Goal: Task Accomplishment & Management: Manage account settings

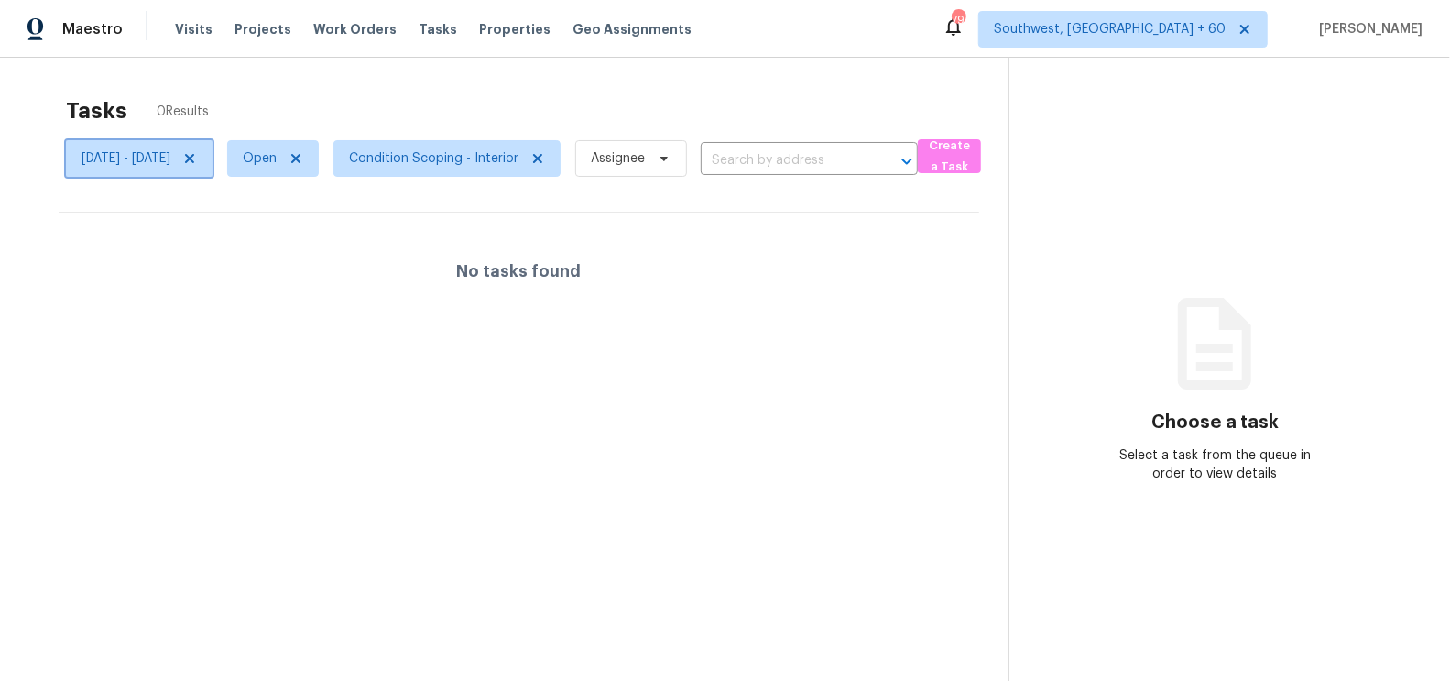
click at [197, 161] on icon at bounding box center [189, 158] width 15 height 15
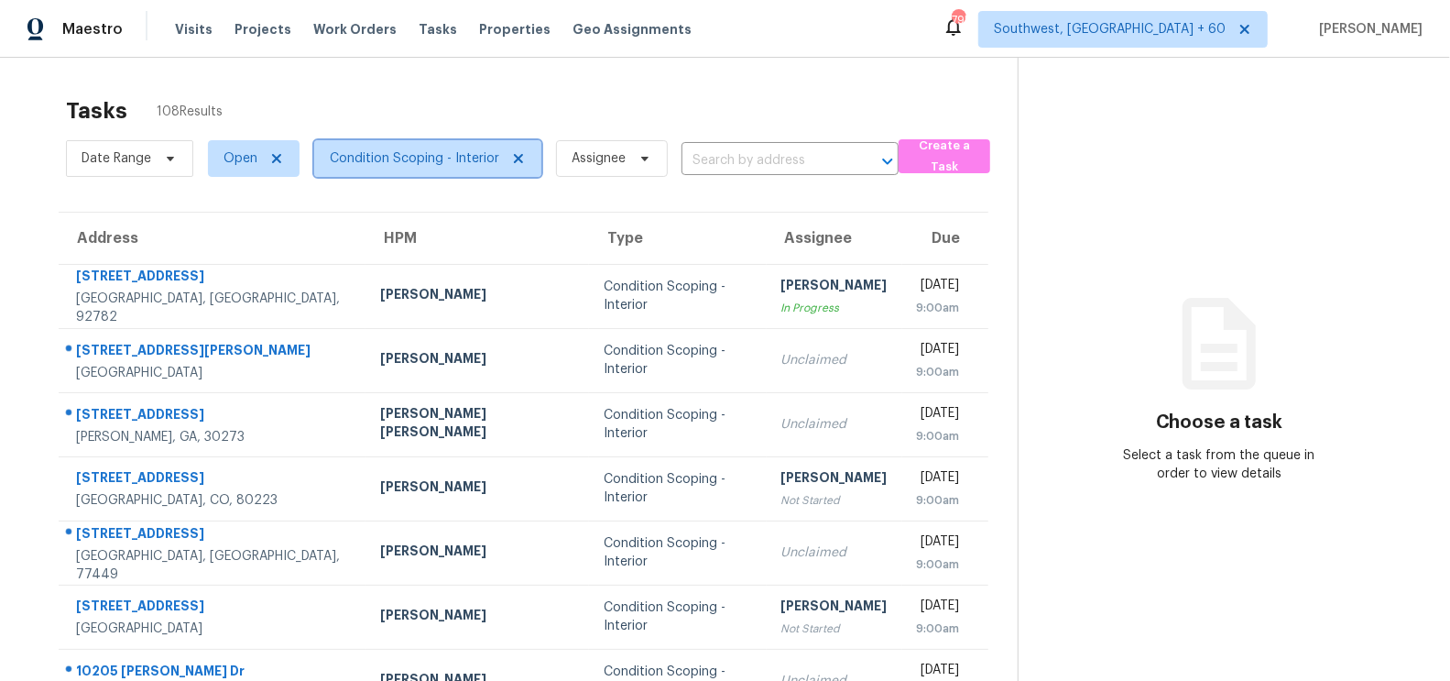
click at [486, 150] on span "Condition Scoping - Interior" at bounding box center [414, 158] width 169 height 18
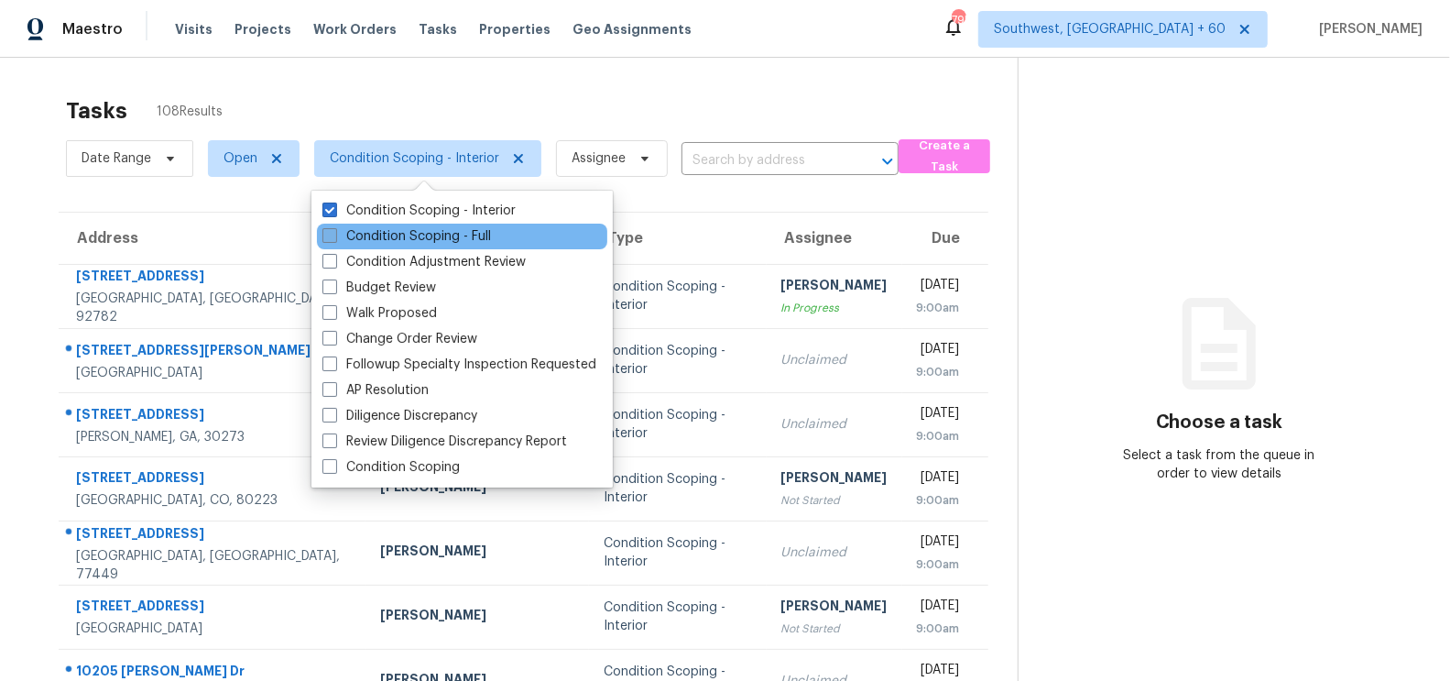
click at [447, 241] on label "Condition Scoping - Full" at bounding box center [406, 236] width 169 height 18
click at [334, 239] on input "Condition Scoping - Full" at bounding box center [328, 233] width 12 height 12
checkbox input "true"
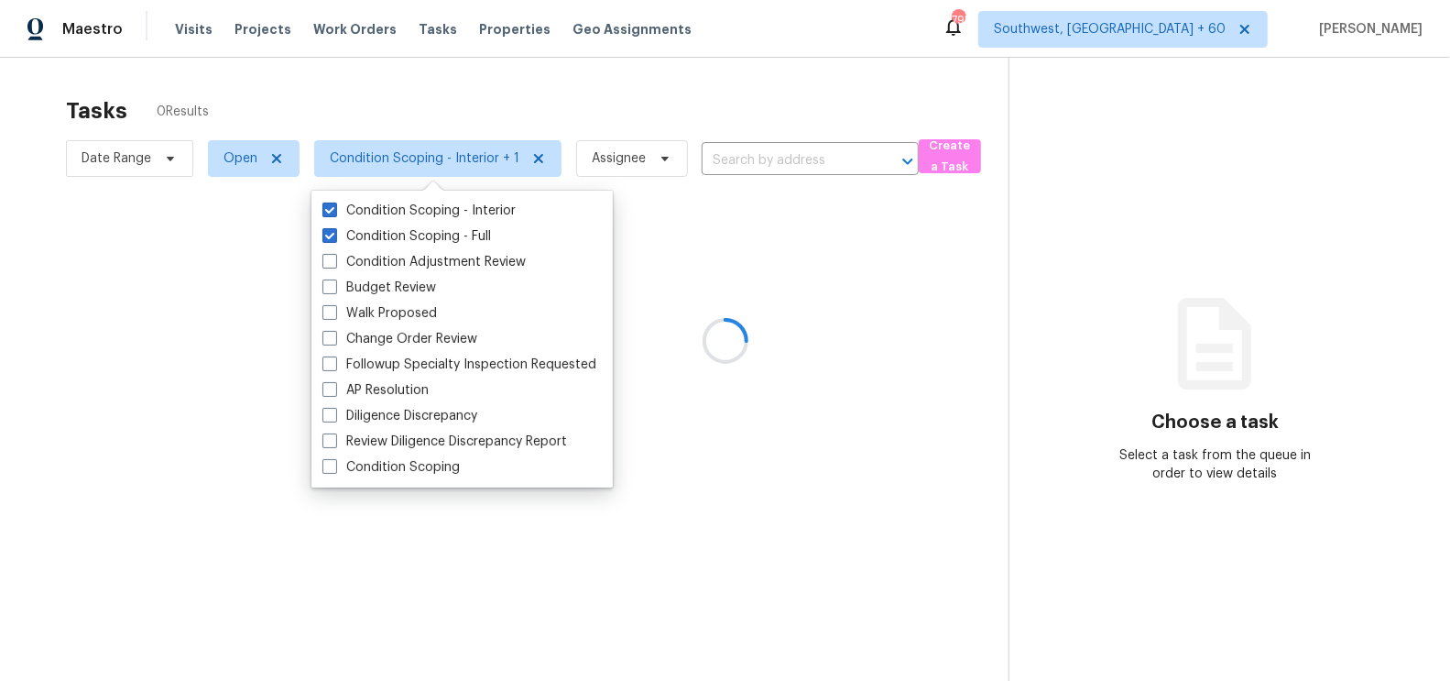
click at [589, 104] on div at bounding box center [725, 340] width 1450 height 681
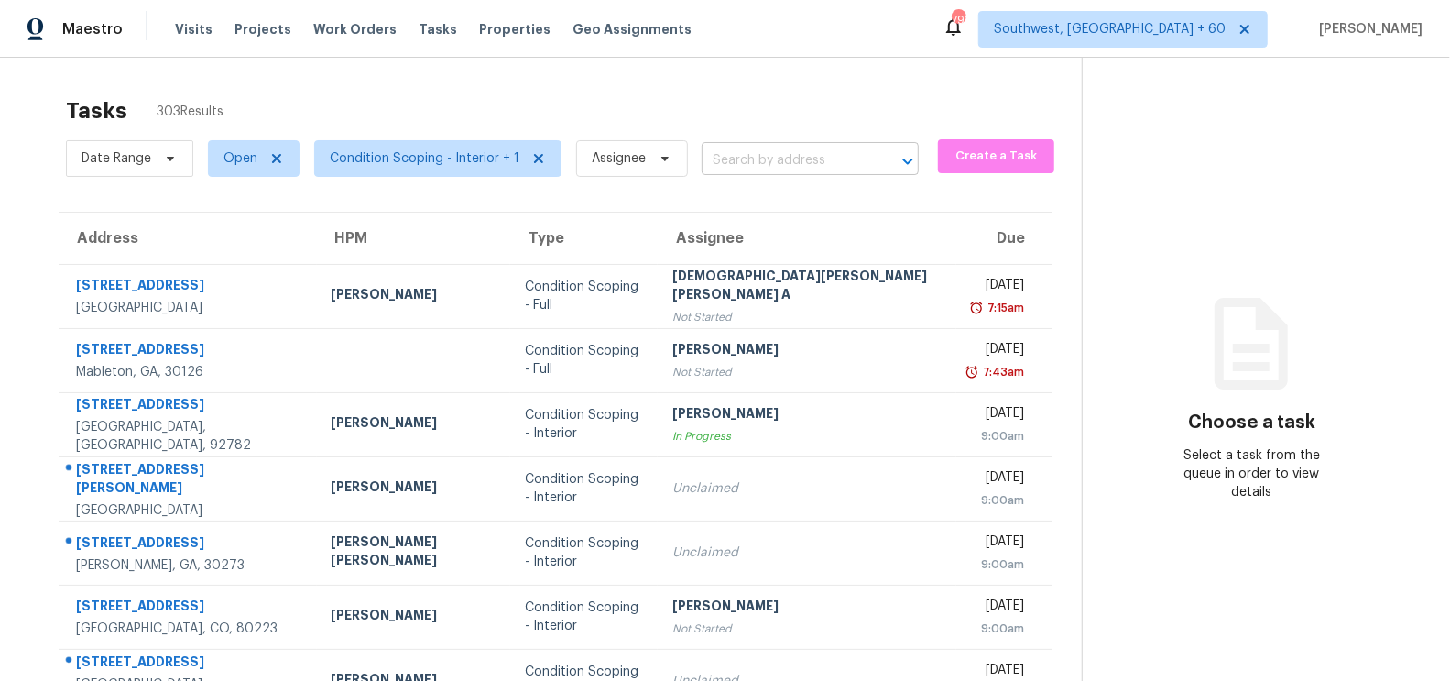
click at [739, 164] on input "text" at bounding box center [785, 161] width 166 height 28
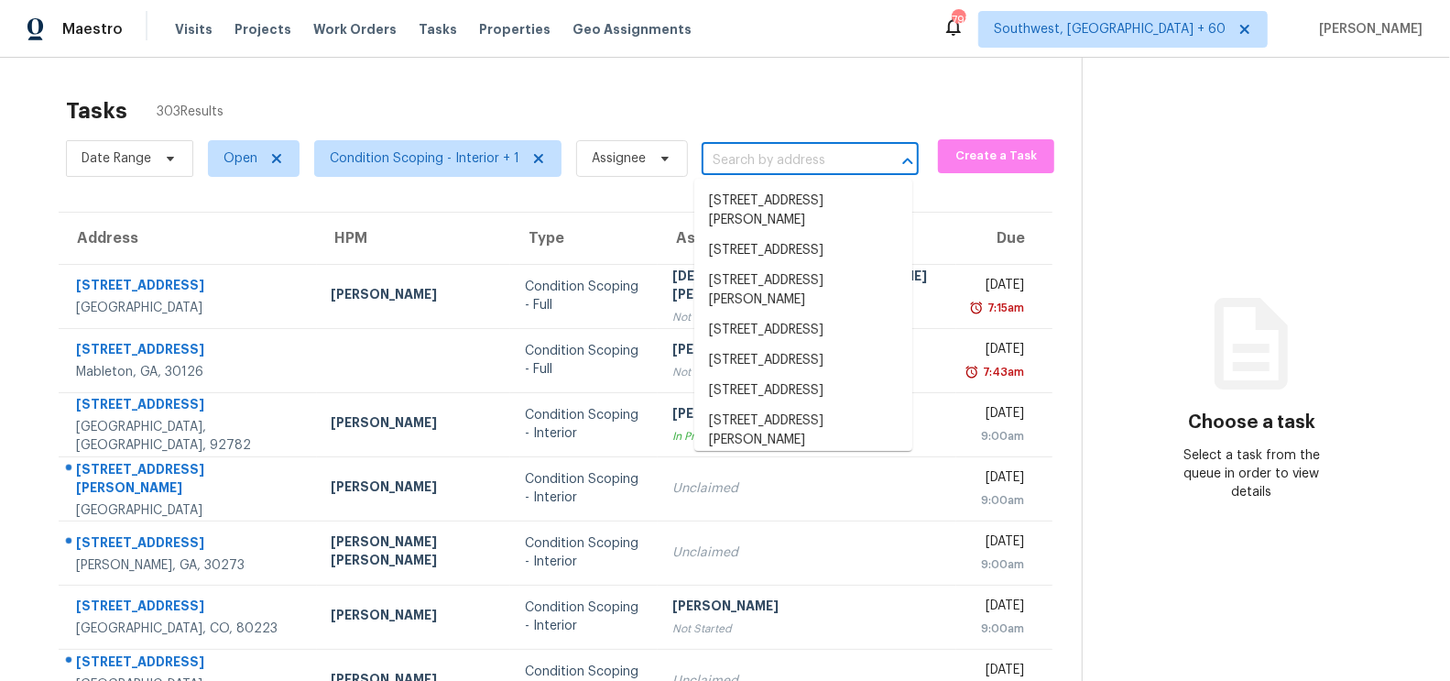
paste input "[STREET_ADDRESS]"
type input "[STREET_ADDRESS]"
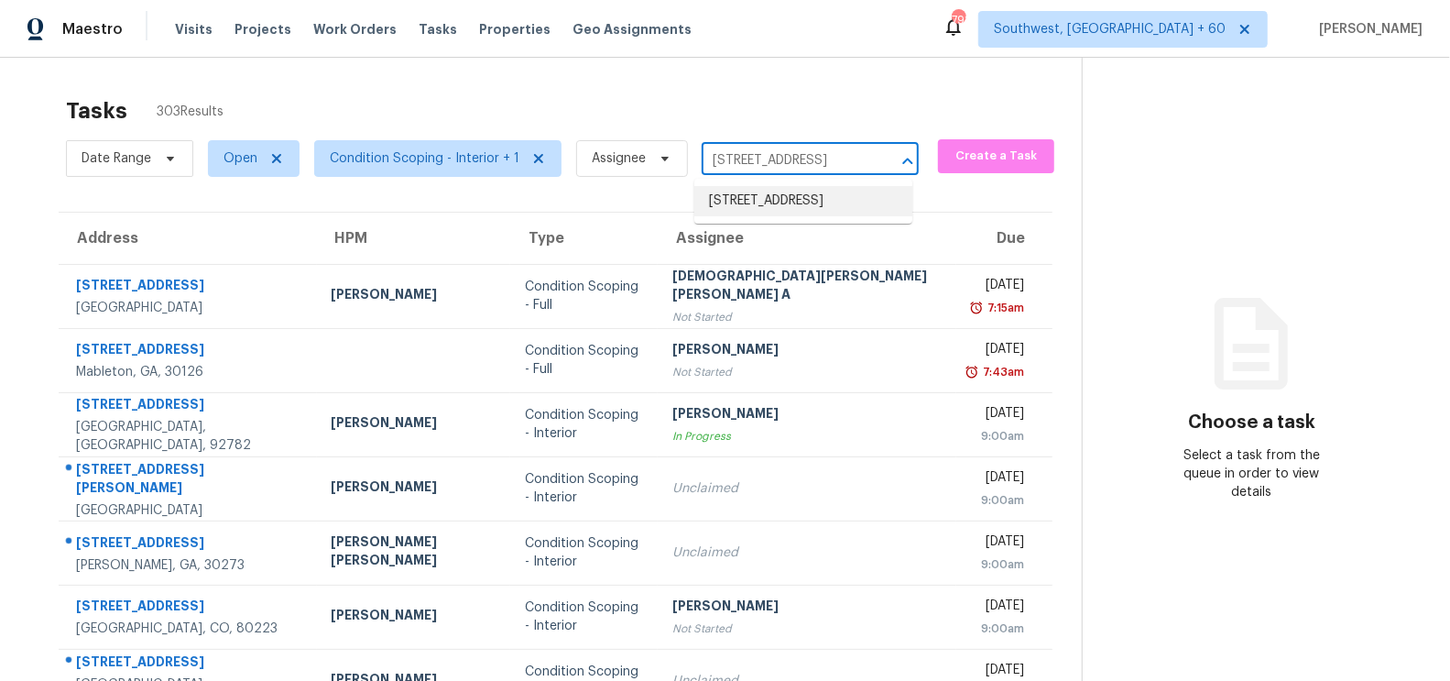
click at [757, 208] on li "[STREET_ADDRESS]" at bounding box center [803, 201] width 218 height 30
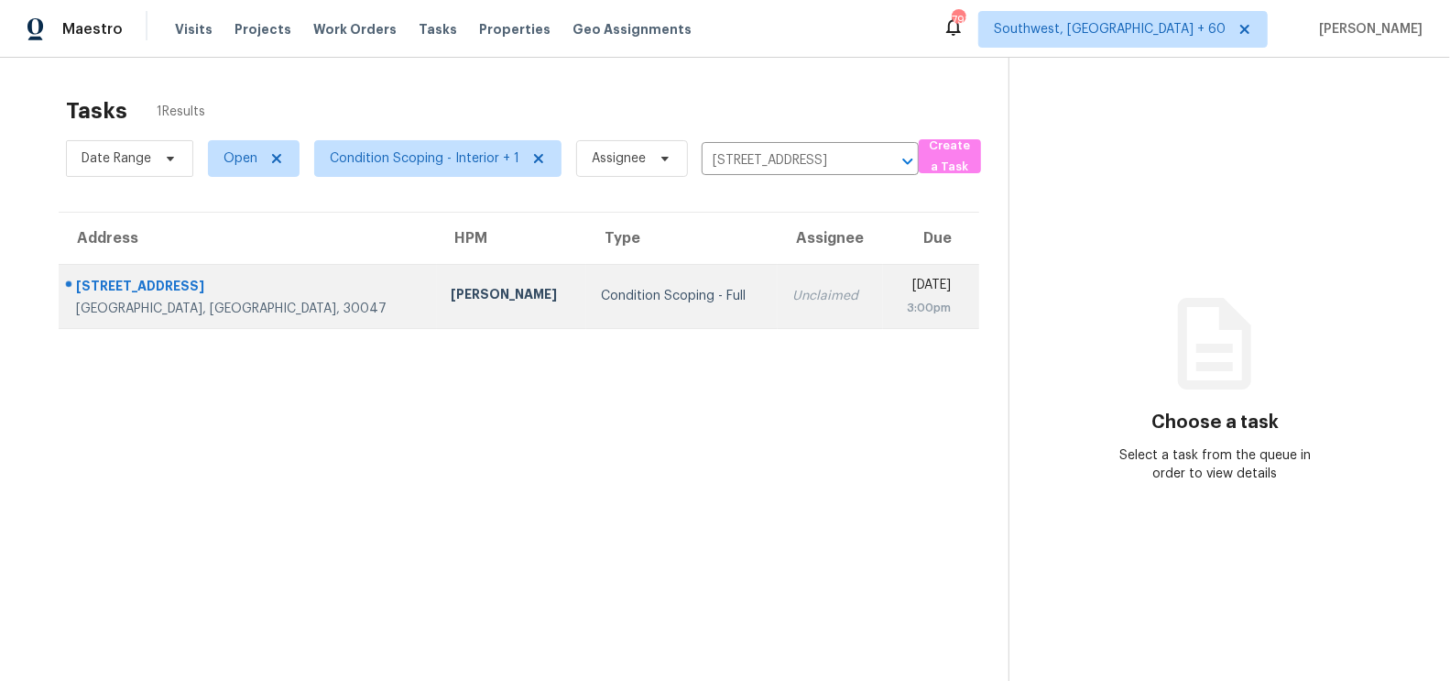
click at [792, 302] on div "Unclaimed" at bounding box center [830, 296] width 76 height 18
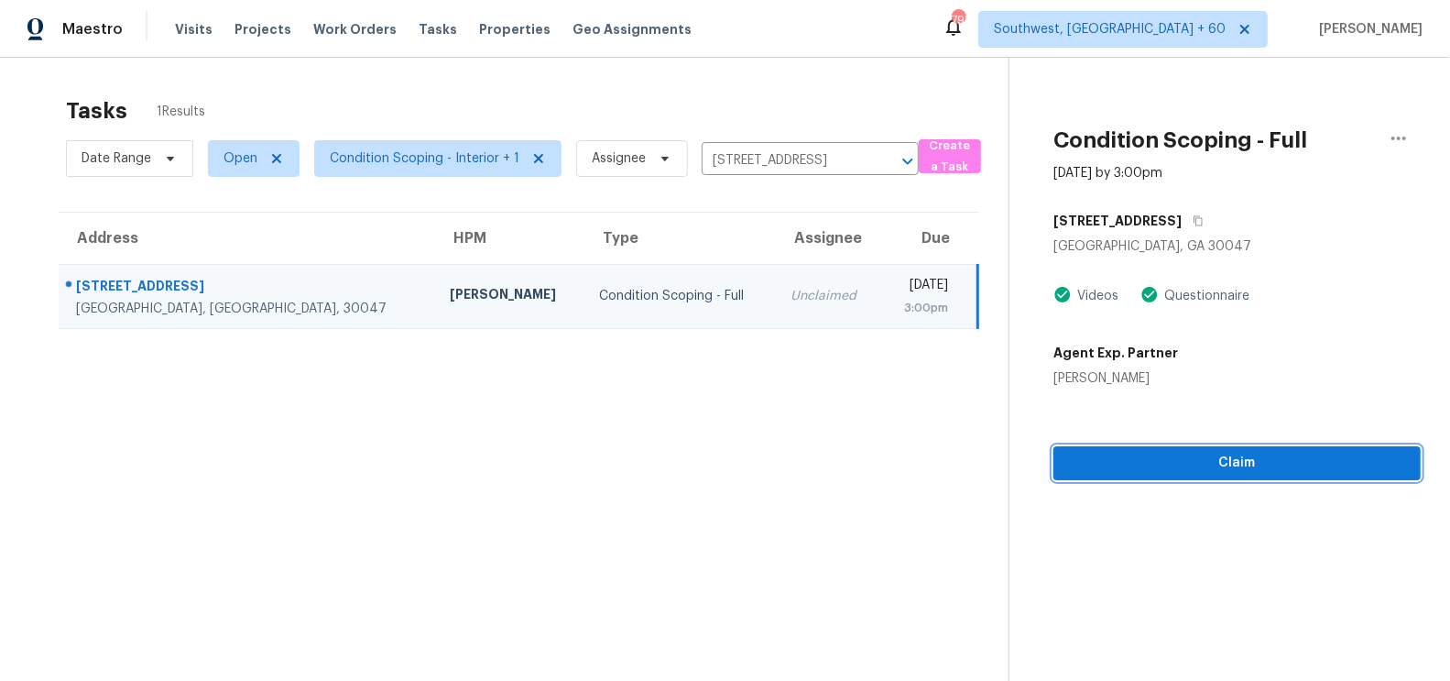
click at [1217, 467] on span "Claim" at bounding box center [1237, 463] width 338 height 23
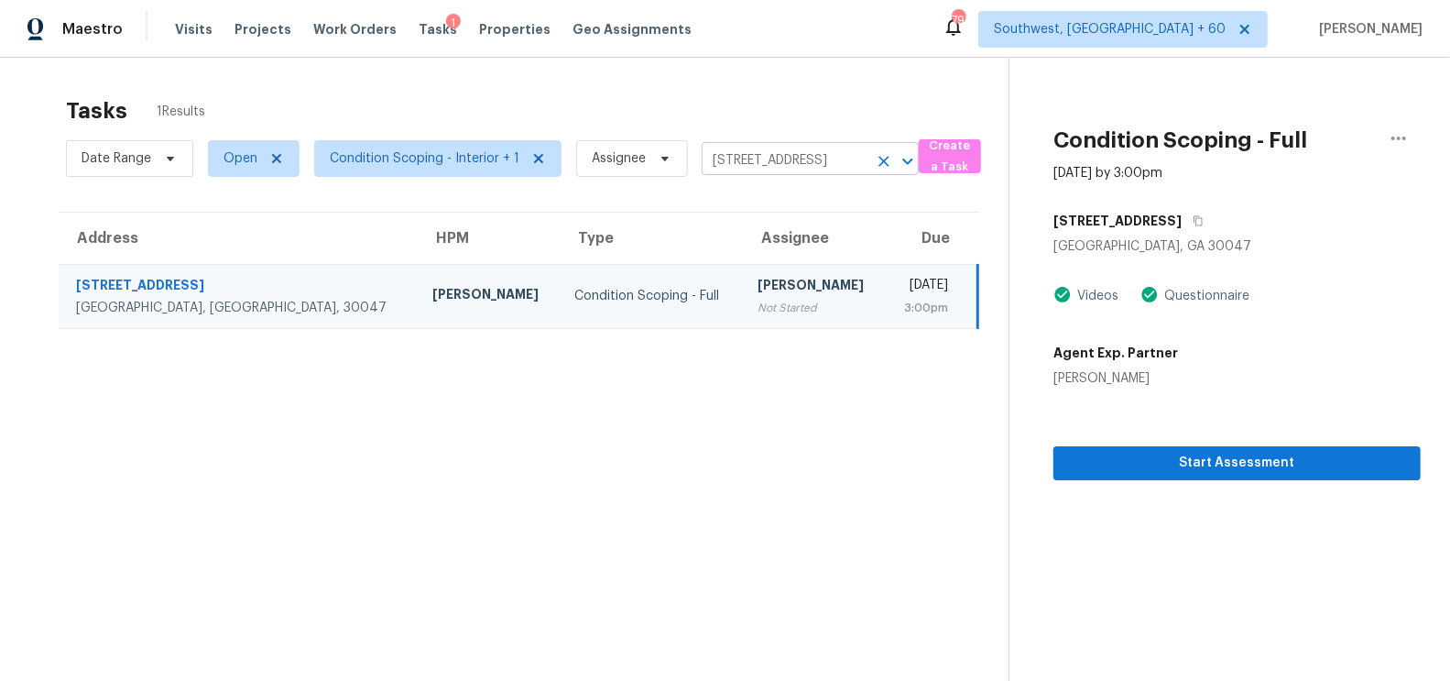
click at [765, 153] on input "[STREET_ADDRESS]" at bounding box center [785, 161] width 166 height 28
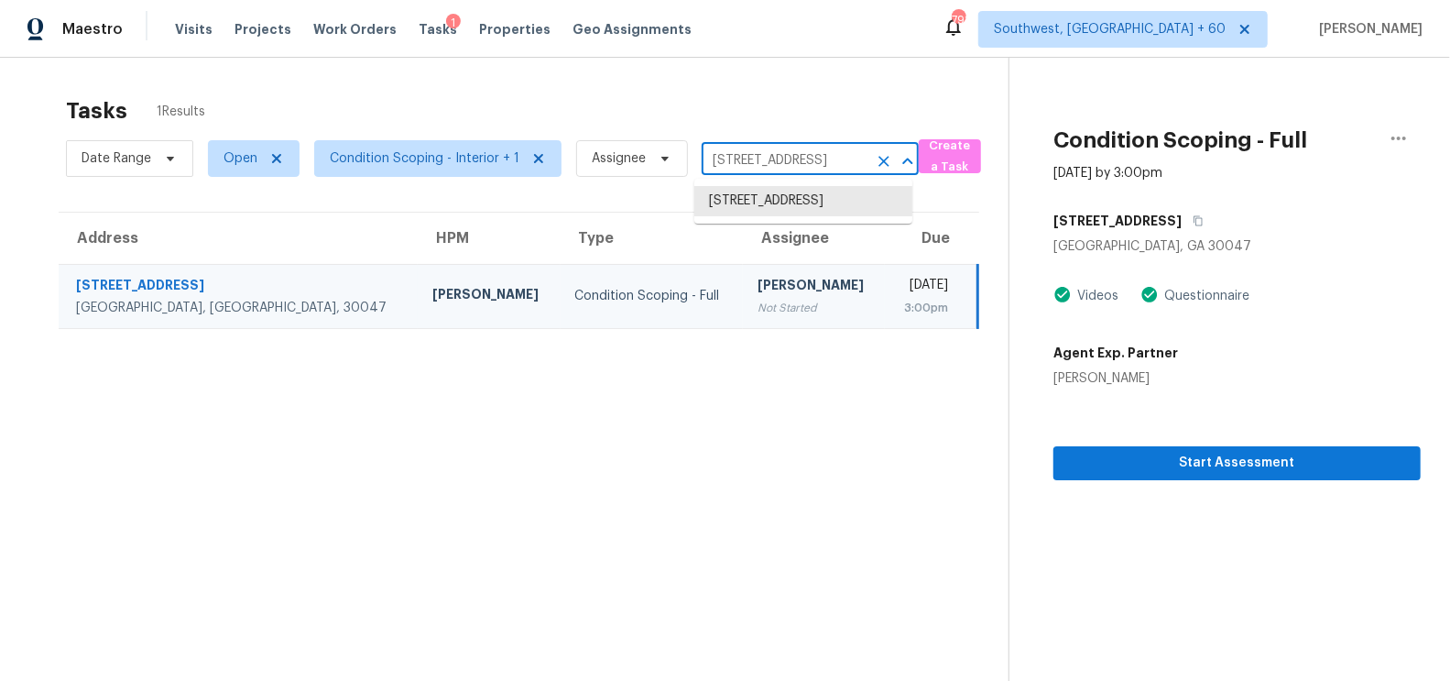
click at [765, 153] on input "[STREET_ADDRESS]" at bounding box center [785, 161] width 166 height 28
